Goal: Check status

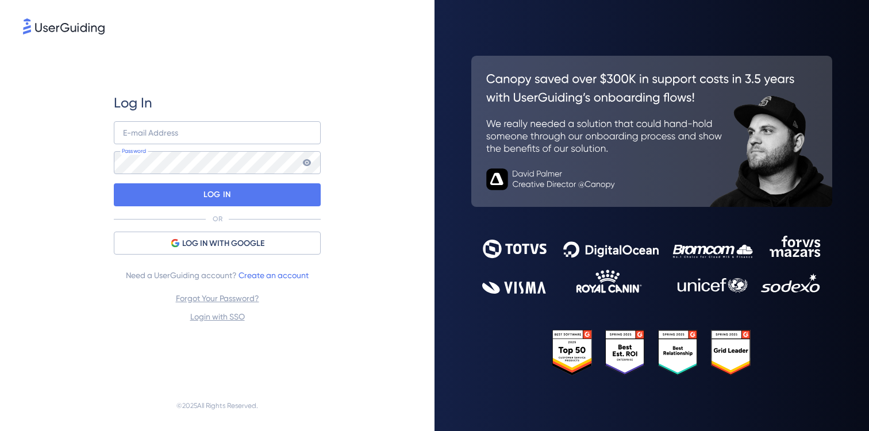
drag, startPoint x: 171, startPoint y: 145, endPoint x: 181, endPoint y: 176, distance: 32.5
click at [172, 148] on div "E-mail Address Password" at bounding box center [217, 147] width 207 height 53
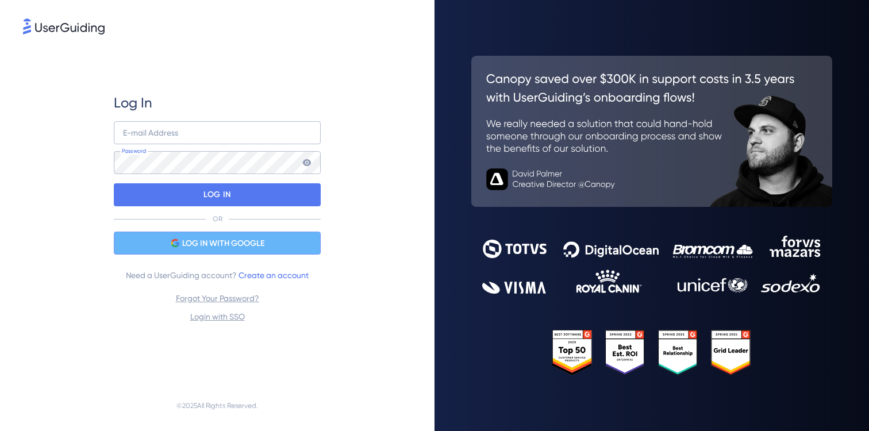
click at [190, 239] on span "LOG IN WITH GOOGLE" at bounding box center [223, 244] width 82 height 14
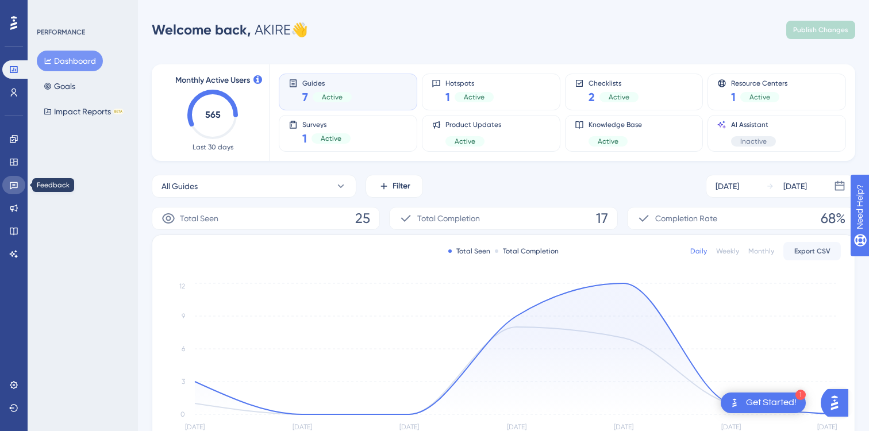
click at [17, 183] on icon at bounding box center [14, 185] width 8 height 7
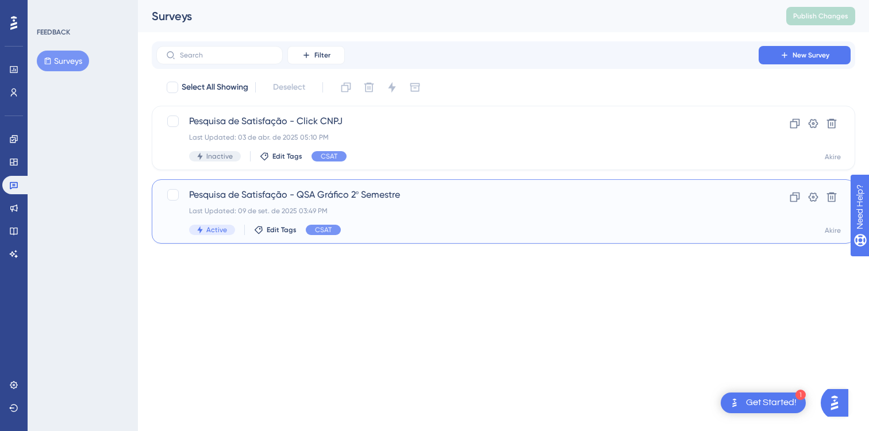
click at [364, 193] on span "Pesquisa de Satisfação - QSA Gráfico 2º Semestre" at bounding box center [457, 195] width 537 height 14
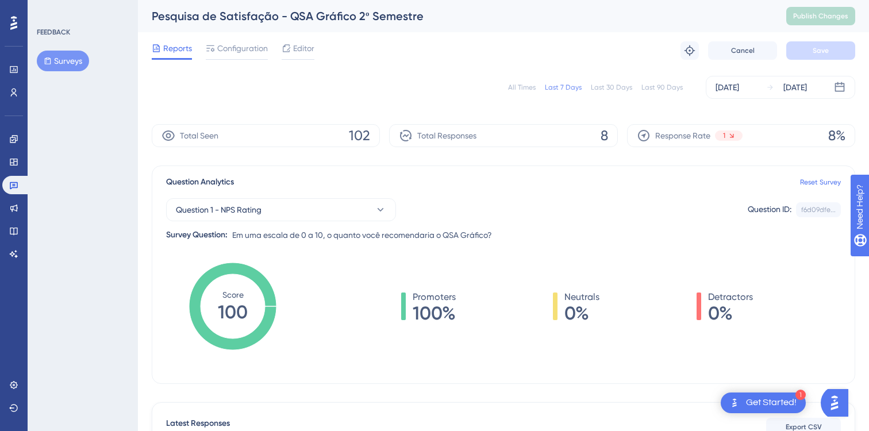
click at [523, 87] on div "All Times" at bounding box center [522, 87] width 28 height 9
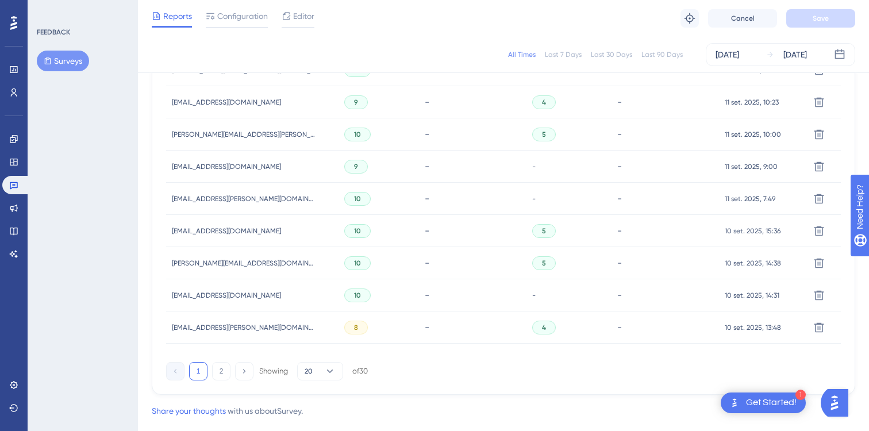
scroll to position [793, 0]
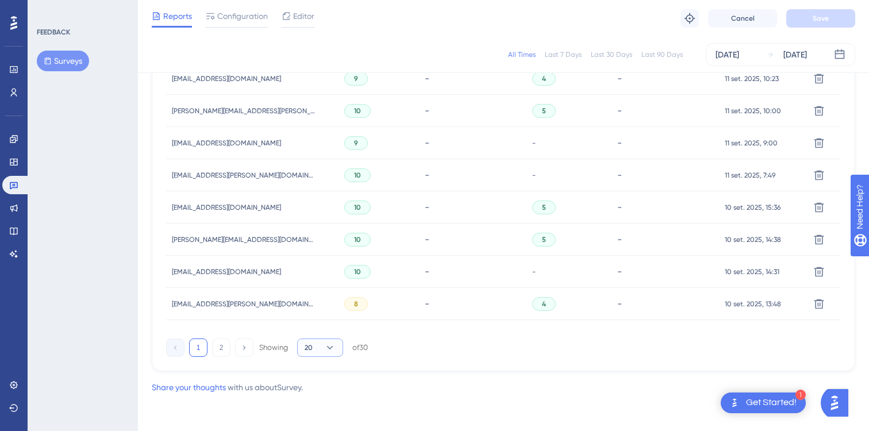
click at [304, 344] on button "20" at bounding box center [320, 348] width 46 height 18
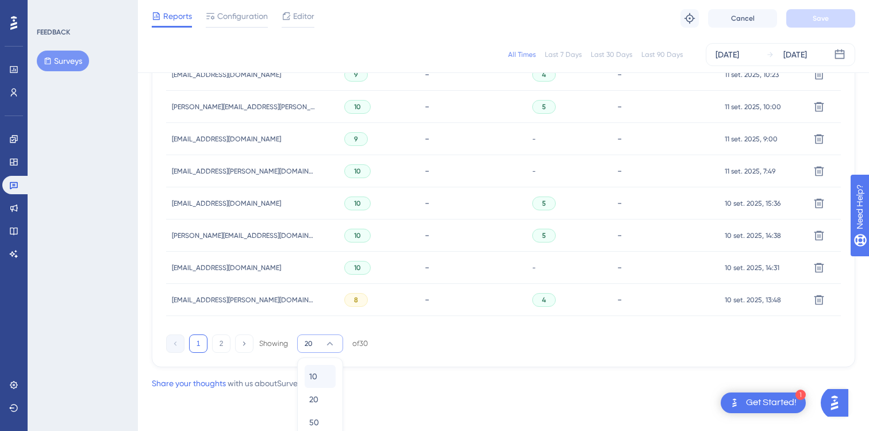
scroll to position [807, 0]
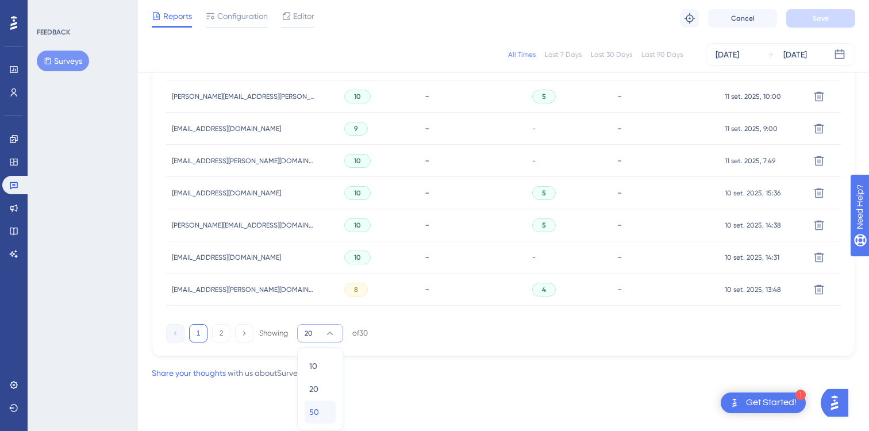
click at [325, 406] on div "50 50" at bounding box center [320, 412] width 22 height 23
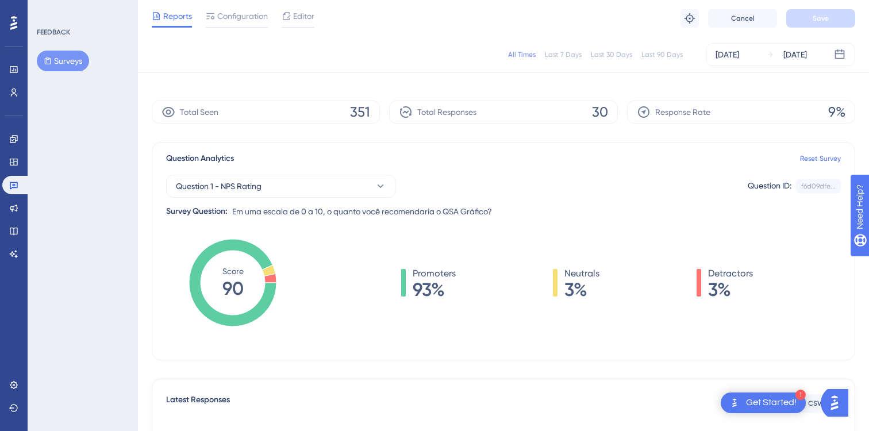
scroll to position [18, 0]
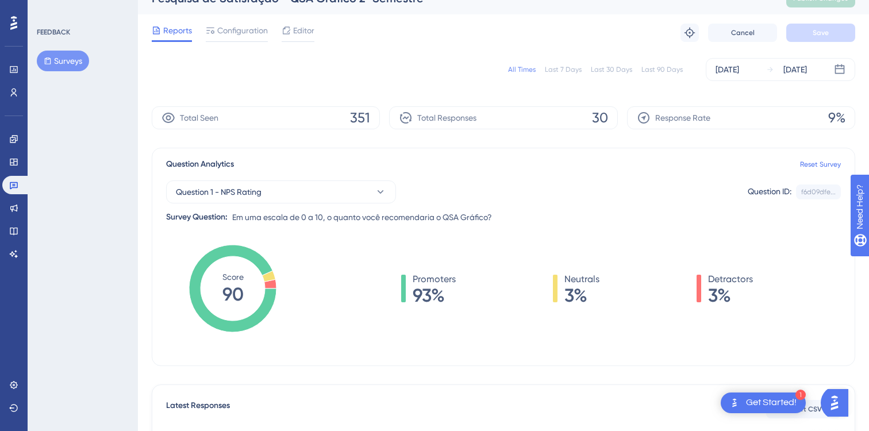
click at [347, 118] on div "Total Seen 351" at bounding box center [266, 117] width 228 height 23
click at [171, 120] on icon at bounding box center [169, 118] width 14 height 14
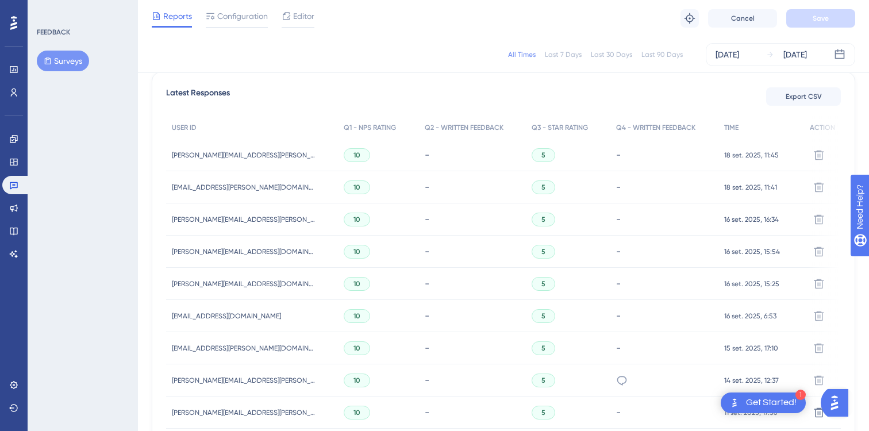
scroll to position [0, 0]
